Goal: Check status: Check status

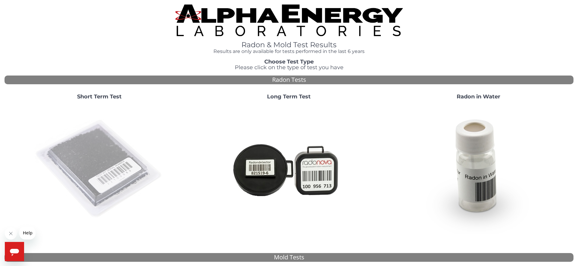
click at [107, 150] on img at bounding box center [99, 168] width 129 height 129
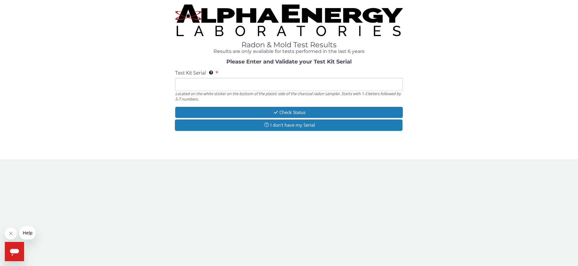
click at [200, 84] on input "Test Kit Serial Located on the white sticker on the bottom of the plastic side …" at bounding box center [289, 84] width 228 height 13
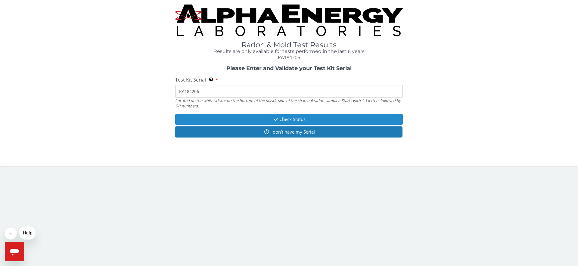
type input "RA184206"
click at [287, 118] on button "Check Status" at bounding box center [289, 119] width 228 height 11
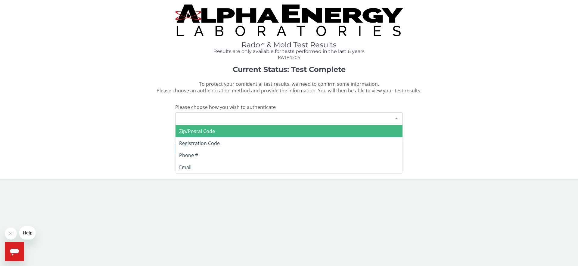
click at [396, 118] on div at bounding box center [396, 118] width 12 height 11
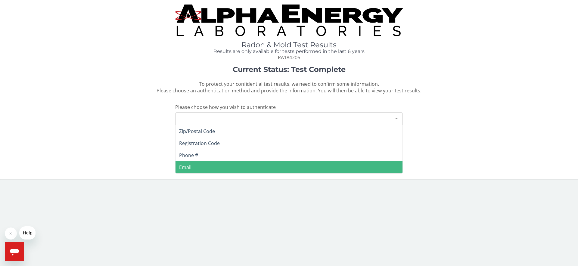
click at [190, 165] on span "Email" at bounding box center [185, 167] width 12 height 7
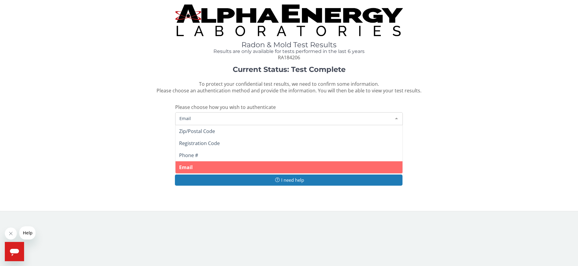
click at [201, 120] on span "Email" at bounding box center [284, 118] width 212 height 7
click at [187, 119] on span "Email" at bounding box center [284, 118] width 212 height 7
click at [193, 118] on span "Email" at bounding box center [284, 118] width 212 height 7
click at [234, 167] on span "Email" at bounding box center [288, 167] width 227 height 12
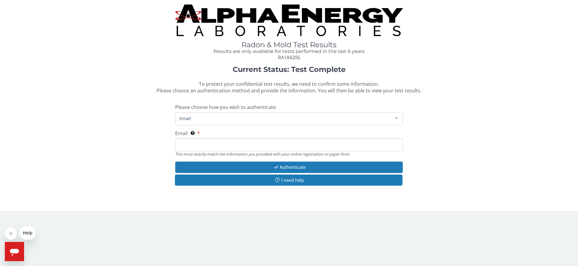
click at [205, 144] on input "Email This must exactly match the information you provided with your online reg…" at bounding box center [289, 144] width 228 height 13
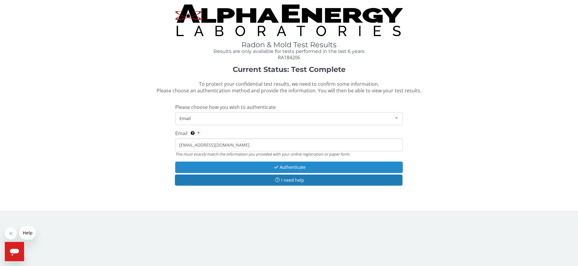
type input "[EMAIL_ADDRESS][DOMAIN_NAME]"
click at [286, 165] on button "Authenticate" at bounding box center [289, 167] width 228 height 11
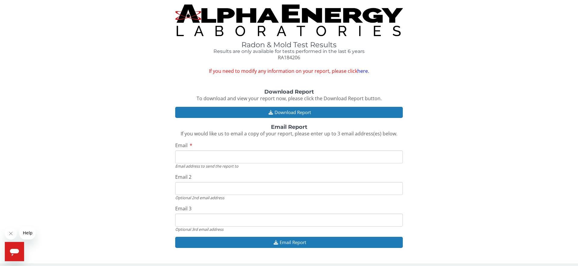
click at [232, 159] on input "Email" at bounding box center [289, 156] width 228 height 13
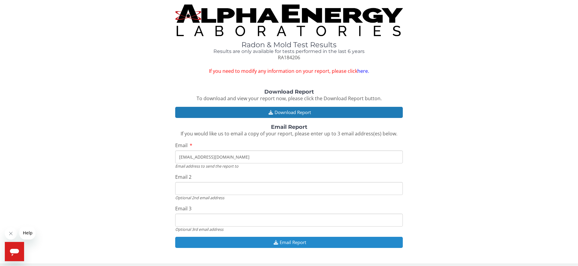
type input "[EMAIL_ADDRESS][DOMAIN_NAME]"
click at [287, 243] on button "Email Report" at bounding box center [289, 242] width 228 height 11
